Goal: Information Seeking & Learning: Learn about a topic

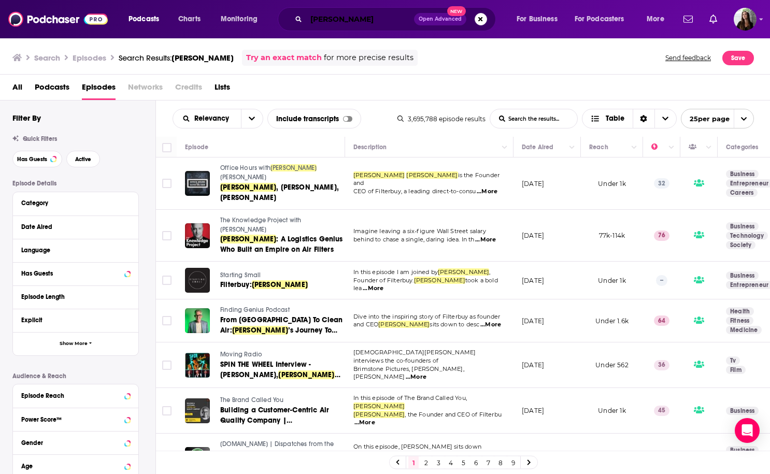
drag, startPoint x: 0, startPoint y: 0, endPoint x: 349, endPoint y: 22, distance: 349.8
click at [354, 25] on input "[PERSON_NAME]" at bounding box center [360, 19] width 108 height 17
click at [350, 22] on input "[PERSON_NAME]" at bounding box center [360, 19] width 108 height 17
click at [350, 21] on input "[PERSON_NAME]" at bounding box center [360, 19] width 108 height 17
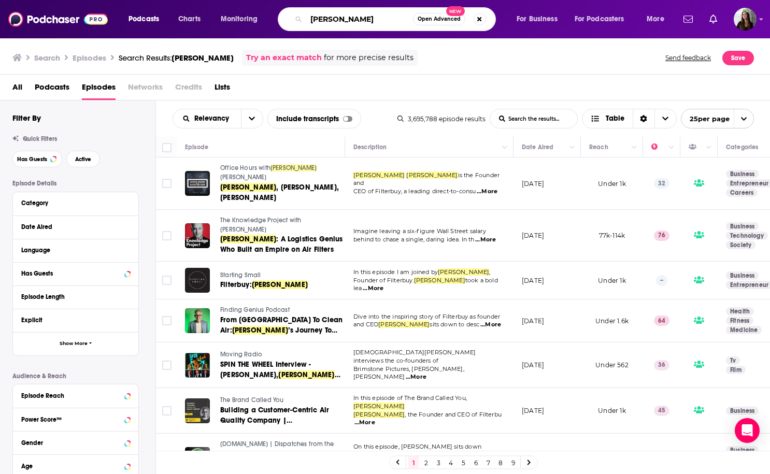
click at [350, 21] on input "[PERSON_NAME]" at bounding box center [359, 19] width 107 height 17
type input "emotional support"
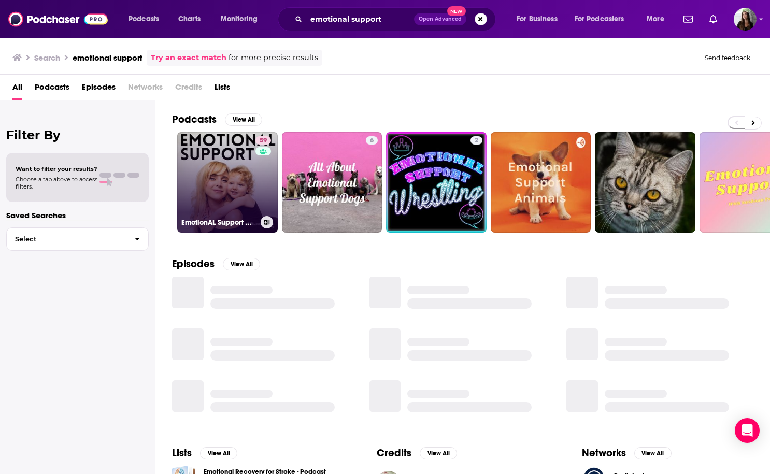
click at [240, 170] on link "59 EmotionAL Support with [PERSON_NAME]" at bounding box center [227, 182] width 100 height 100
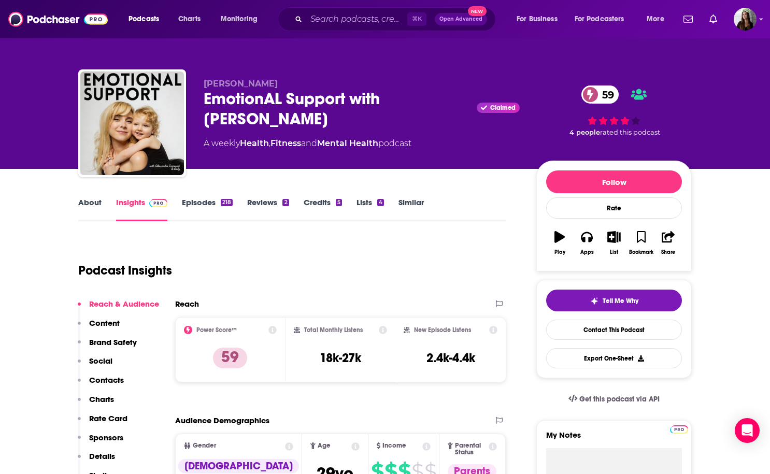
scroll to position [2, 0]
